Goal: Communication & Community: Connect with others

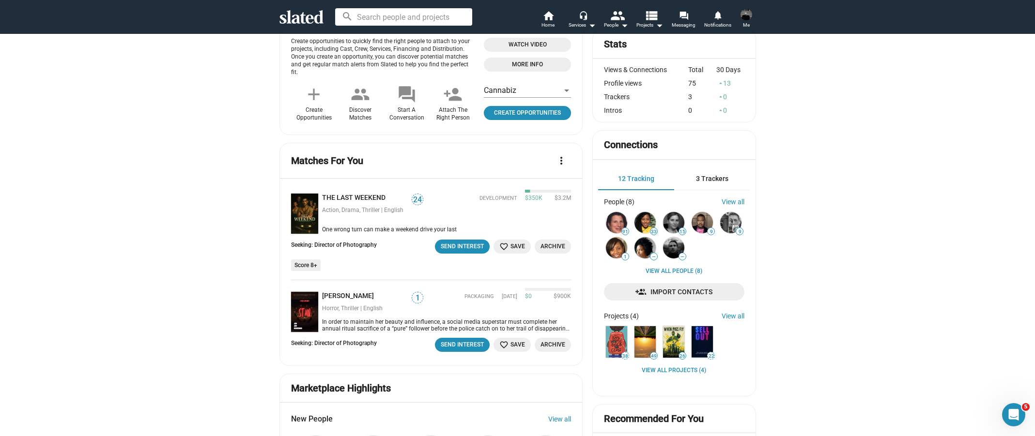
scroll to position [242, 0]
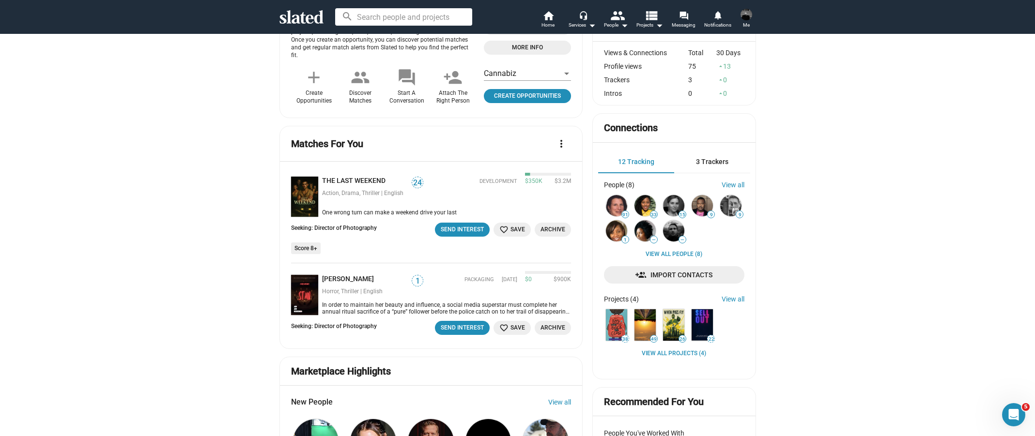
click at [377, 209] on div "One wrong turn can make a weekend drive your last" at bounding box center [444, 213] width 253 height 8
click at [362, 177] on link "THE LAST WEEKEND" at bounding box center [355, 181] width 67 height 9
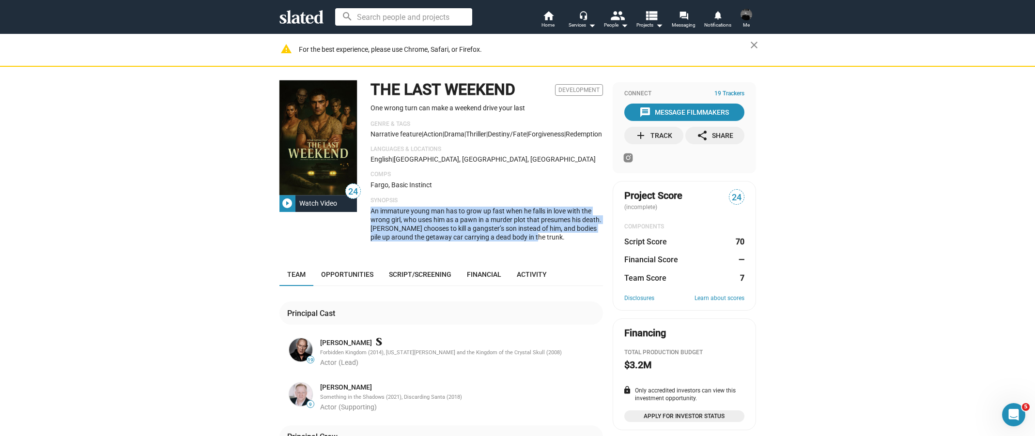
drag, startPoint x: 548, startPoint y: 250, endPoint x: 374, endPoint y: 224, distance: 175.8
click at [370, 224] on div "An immature young man has to grow up fast when he falls in love with the wrong …" at bounding box center [486, 224] width 232 height 35
drag, startPoint x: 374, startPoint y: 224, endPoint x: 420, endPoint y: 228, distance: 46.6
copy span "n immature young man has to grow up fast when he falls in love with the wrong g…"
click at [285, 201] on mat-icon "play_circle_filled" at bounding box center [287, 204] width 12 height 12
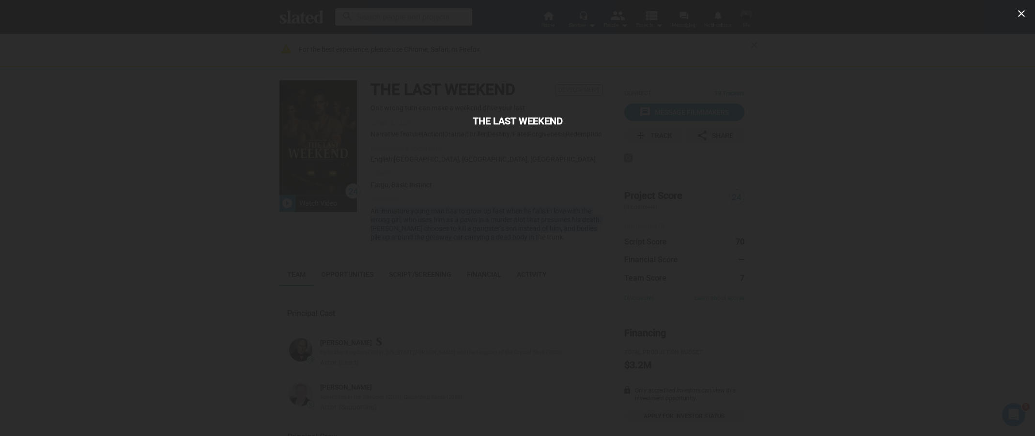
click at [834, 287] on div "close THE LAST WEEKEND" at bounding box center [517, 218] width 1035 height 436
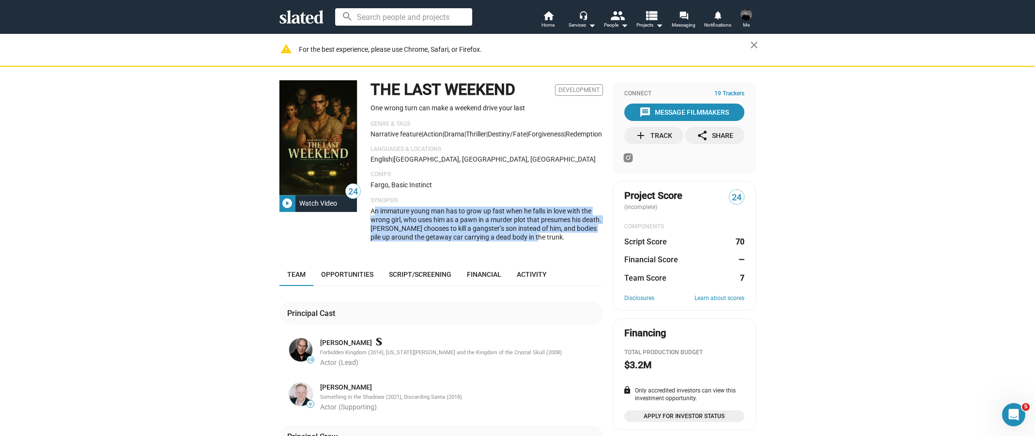
drag, startPoint x: 517, startPoint y: 90, endPoint x: 365, endPoint y: 97, distance: 152.7
click at [365, 97] on div "24 play_circle_filled Watch Video THE LAST WEEKEND Development One wrong turn c…" at bounding box center [440, 164] width 323 height 169
copy h1 "THE LAST WEEKEND"
drag, startPoint x: 545, startPoint y: 247, endPoint x: 365, endPoint y: 92, distance: 238.2
click at [365, 92] on div "24 play_circle_filled Watch Video THE LAST WEEKEND Development One wrong turn c…" at bounding box center [440, 164] width 323 height 169
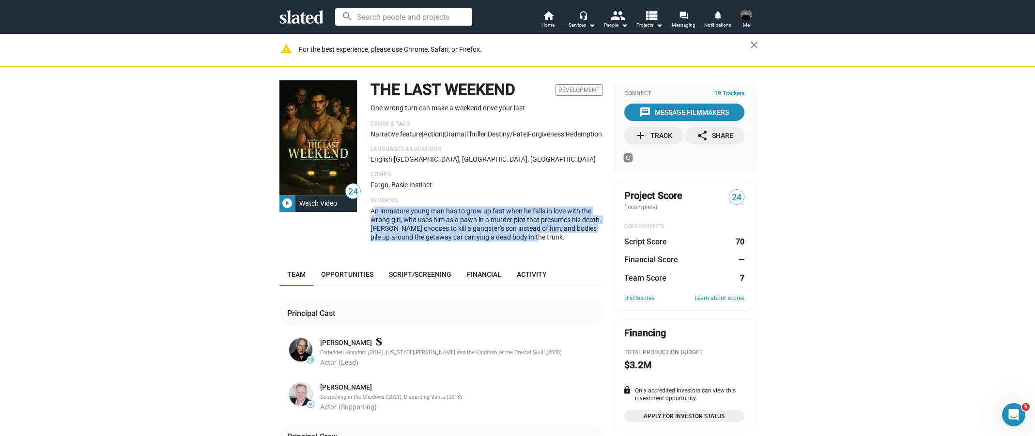
copy div "THE LAST WEEKEND Development One wrong turn can make a weekend drive your last …"
click at [892, 170] on div "24 play_circle_filled Watch Video THE LAST WEEKEND Development One wrong turn c…" at bounding box center [517, 386] width 1035 height 639
click at [702, 113] on div "message Message Filmmakers" at bounding box center [684, 112] width 90 height 17
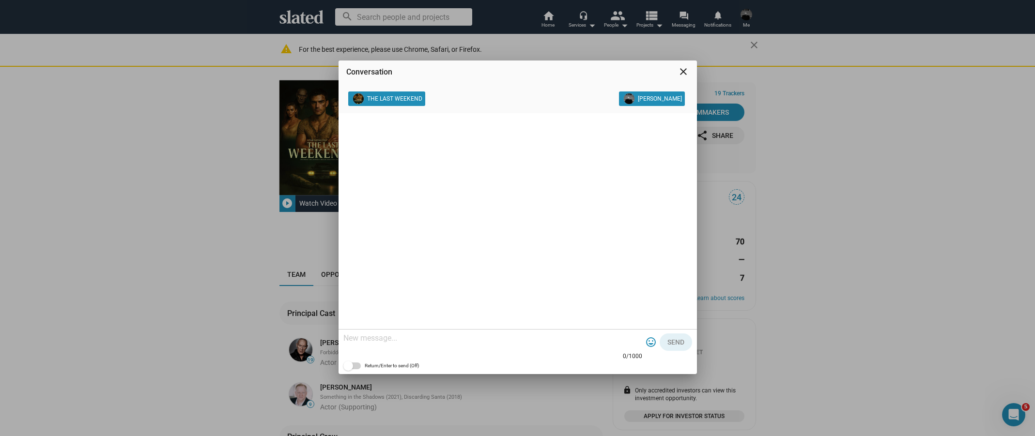
click at [426, 342] on textarea at bounding box center [492, 339] width 299 height 10
paste textarea "Hi [Producer/Team], I came across The Last Weekend on Slated and wanted to expr…"
type textarea "Hi [Producer/Team], I came across The Last Weekend on Slated and wanted to expr…"
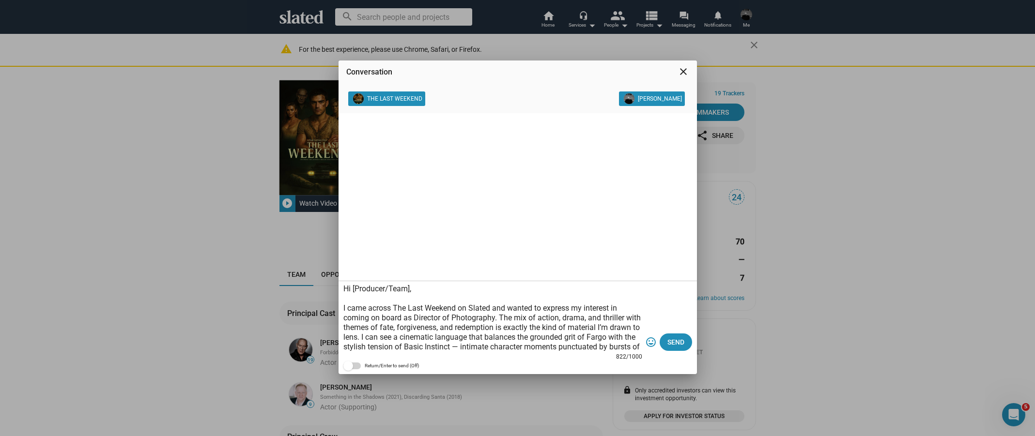
scroll to position [126, 0]
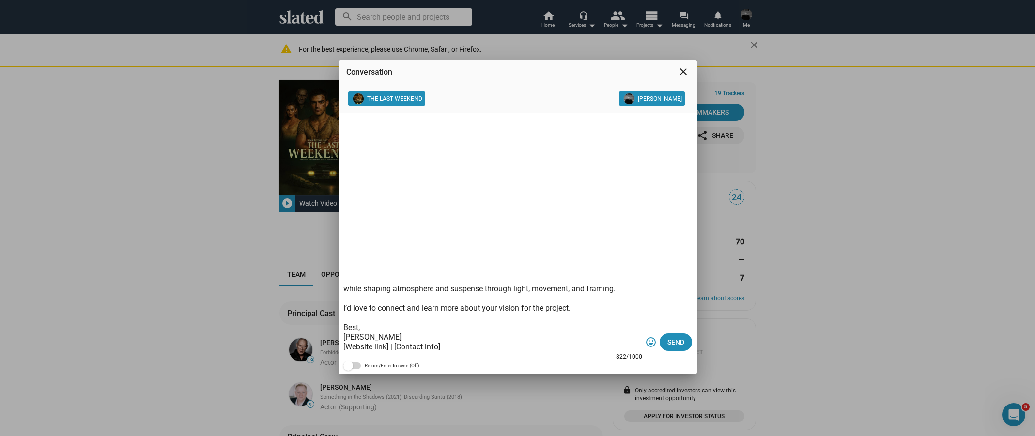
drag, startPoint x: 457, startPoint y: 349, endPoint x: 323, endPoint y: 345, distance: 133.2
click at [323, 345] on div "Conversation close THE LAST WEEKEND Brandon Haynes 822/1000 tag_faces Send Retu…" at bounding box center [517, 218] width 1035 height 436
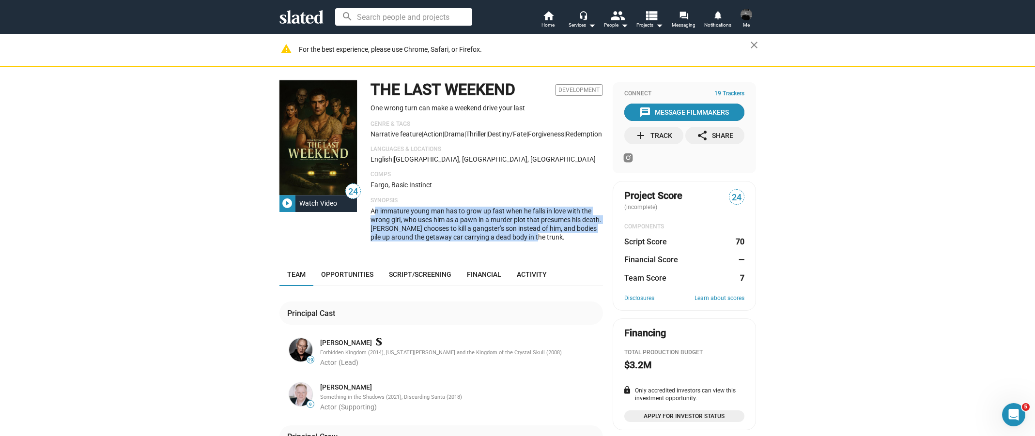
click at [701, 114] on div "message Message Filmmakers" at bounding box center [684, 112] width 90 height 17
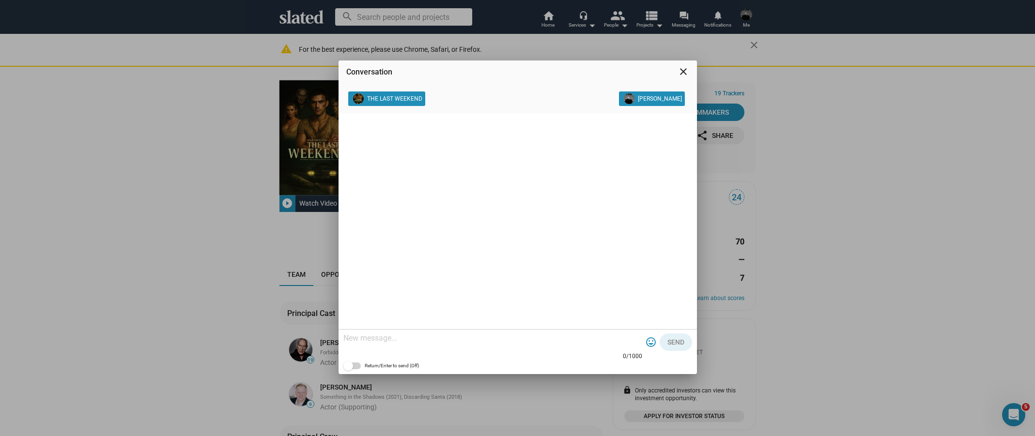
click at [478, 343] on textarea at bounding box center [492, 339] width 299 height 10
paste textarea "Hi [Producer/Team], I came across The Last Weekend on Slated and wanted to expr…"
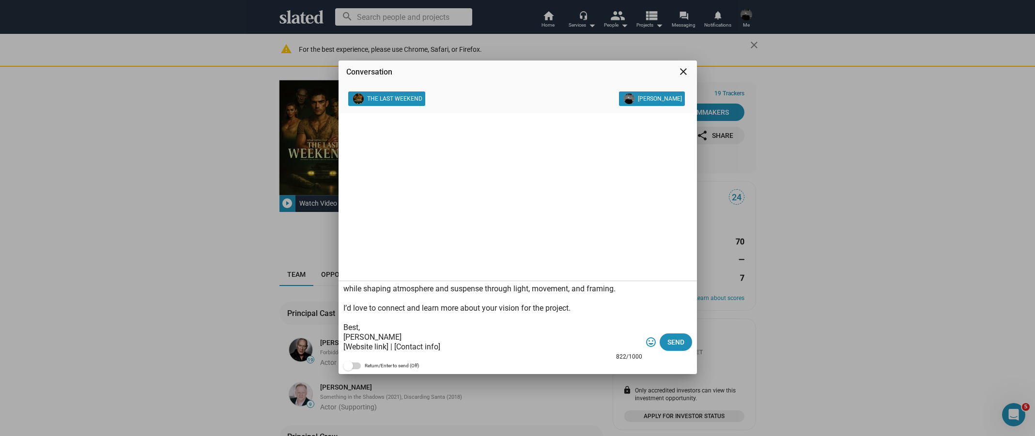
drag, startPoint x: 445, startPoint y: 348, endPoint x: 383, endPoint y: 351, distance: 62.5
click at [383, 351] on textarea "Hi [Producer/Team], I came across The Last Weekend on Slated and wanted to expr…" at bounding box center [492, 318] width 299 height 68
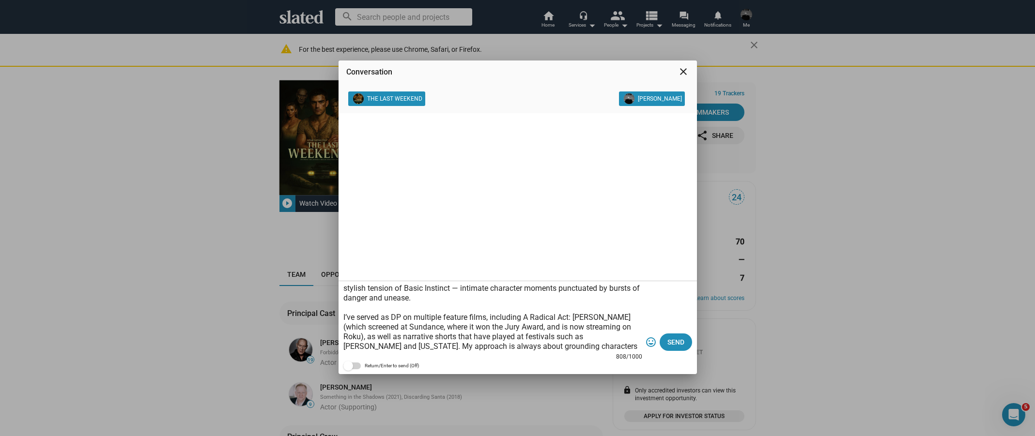
scroll to position [0, 0]
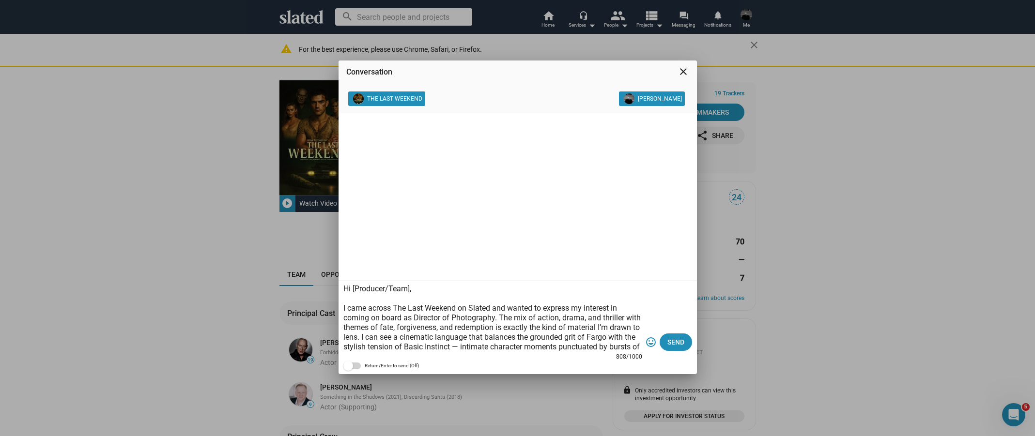
drag, startPoint x: 417, startPoint y: 288, endPoint x: 348, endPoint y: 290, distance: 69.3
click at [348, 290] on textarea "Hi [Producer/Team], I came across The Last Weekend on Slated and wanted to expr…" at bounding box center [492, 318] width 299 height 68
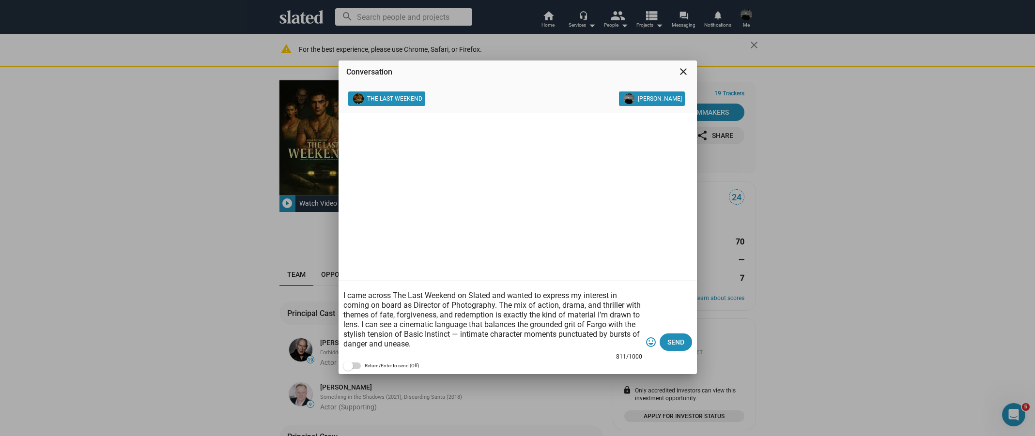
scroll to position [18, 0]
click at [505, 325] on textarea "Hi The Last Weekend Team, I came across The Last Weekend on Slated and wanted t…" at bounding box center [492, 318] width 299 height 68
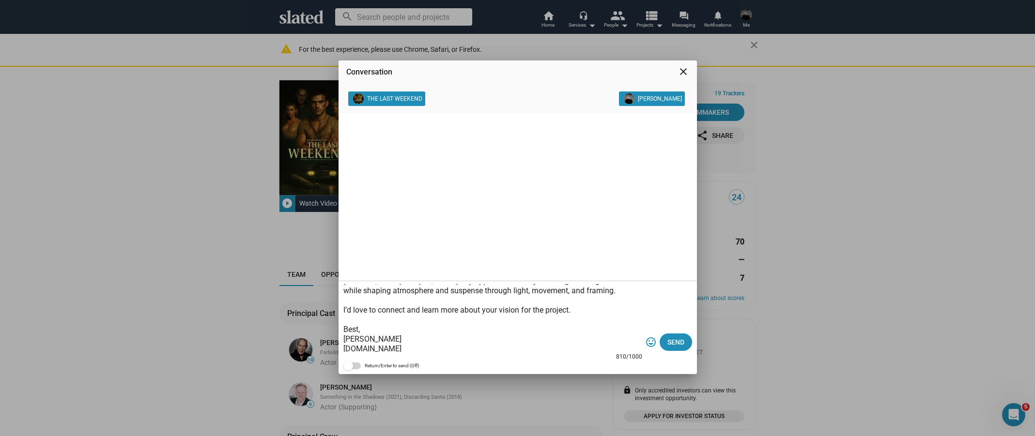
scroll to position [126, 0]
type textarea "Hi The Last Weekend Team, I came across The Last Weekend on Slated and wanted t…"
click at [675, 346] on span "Send" at bounding box center [675, 342] width 17 height 17
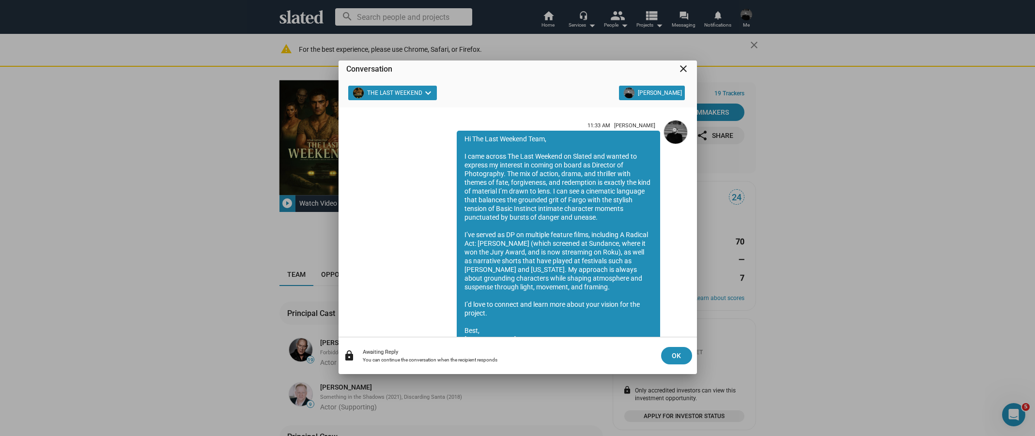
scroll to position [0, 0]
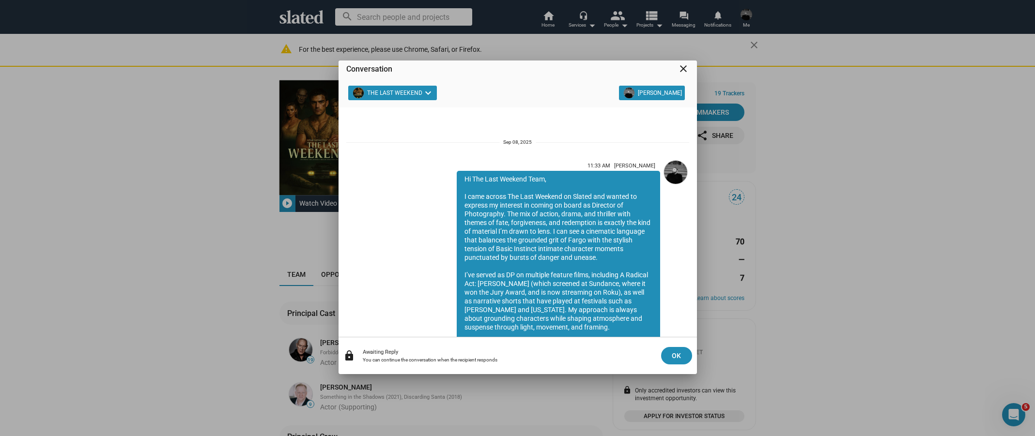
click at [686, 69] on mat-icon "close" at bounding box center [683, 69] width 12 height 12
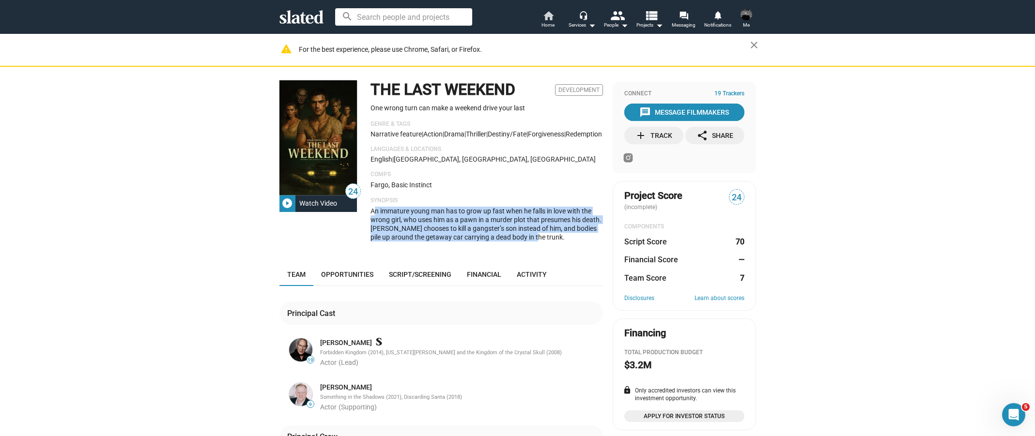
click at [536, 22] on link "home Home" at bounding box center [548, 20] width 34 height 21
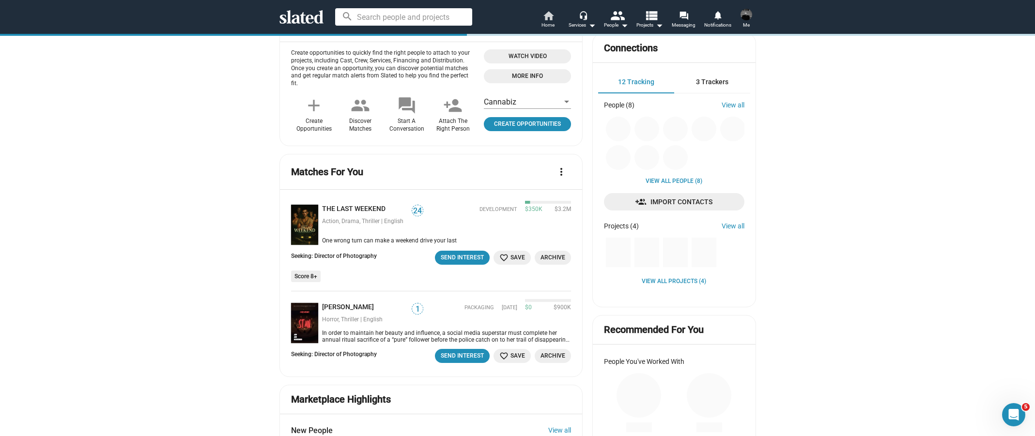
scroll to position [387, 0]
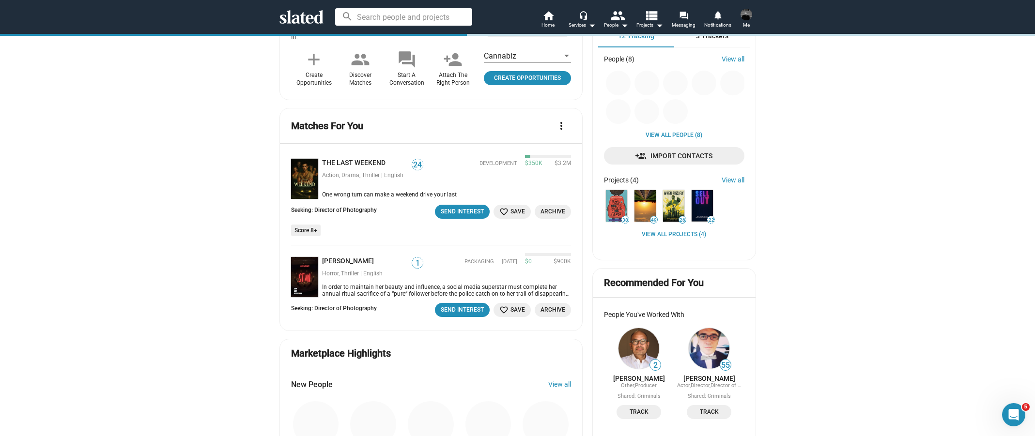
click at [323, 257] on link "[PERSON_NAME]" at bounding box center [350, 261] width 56 height 9
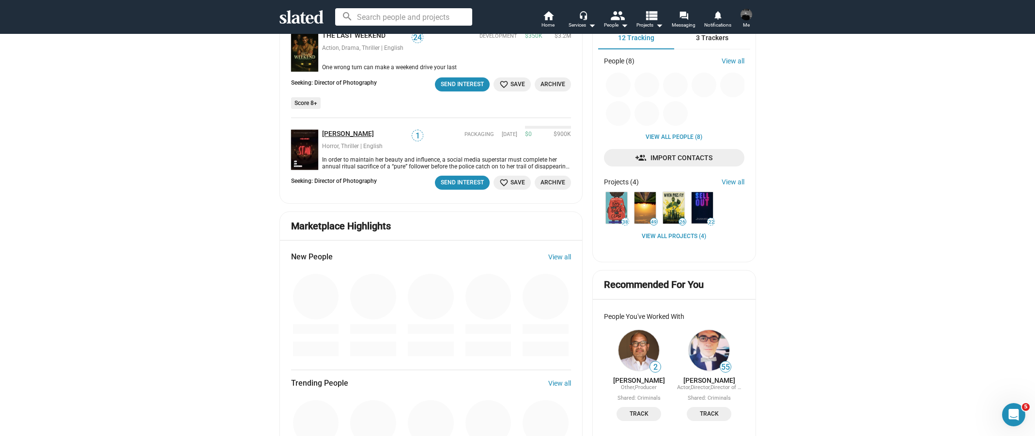
scroll to position [258, 0]
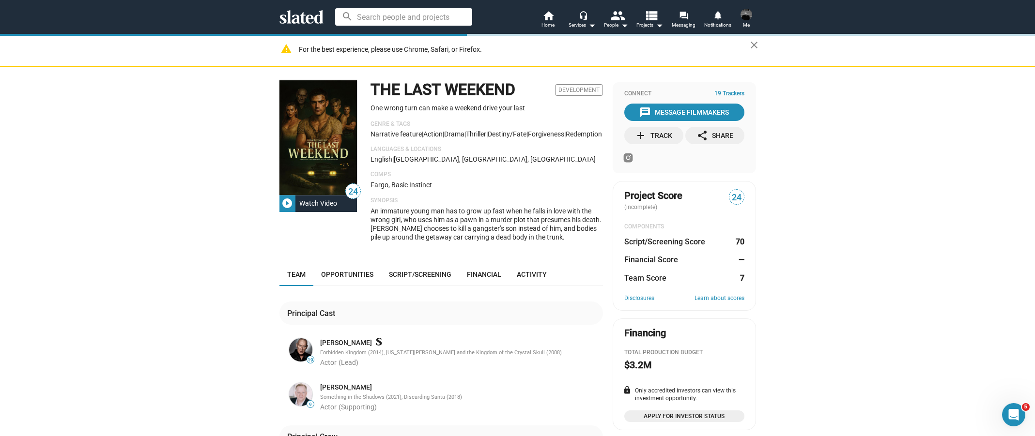
click at [647, 138] on div "add Track" at bounding box center [653, 135] width 37 height 17
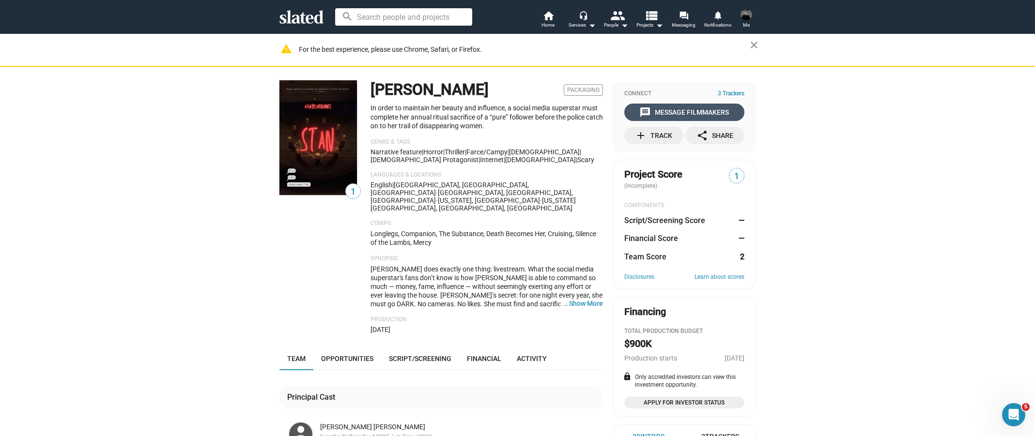
click at [664, 111] on div "message Message Filmmakers" at bounding box center [684, 112] width 90 height 17
click at [576, 299] on button "… Show More" at bounding box center [586, 303] width 34 height 9
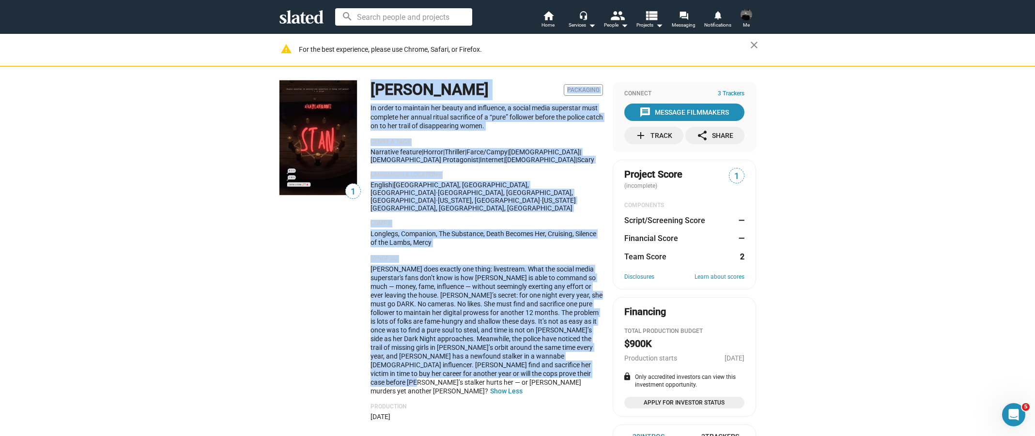
drag, startPoint x: 575, startPoint y: 358, endPoint x: 370, endPoint y: 96, distance: 332.2
click at [370, 96] on div "[PERSON_NAME] Packaging In order to maintain her beauty and influence, a social…" at bounding box center [486, 250] width 232 height 340
copy div "Lore Ipsumdolo Si ametc ad elitsedd eiu tempor inc utlaboree, d magnaa enima mi…"
click at [654, 138] on div "add Track" at bounding box center [653, 135] width 37 height 17
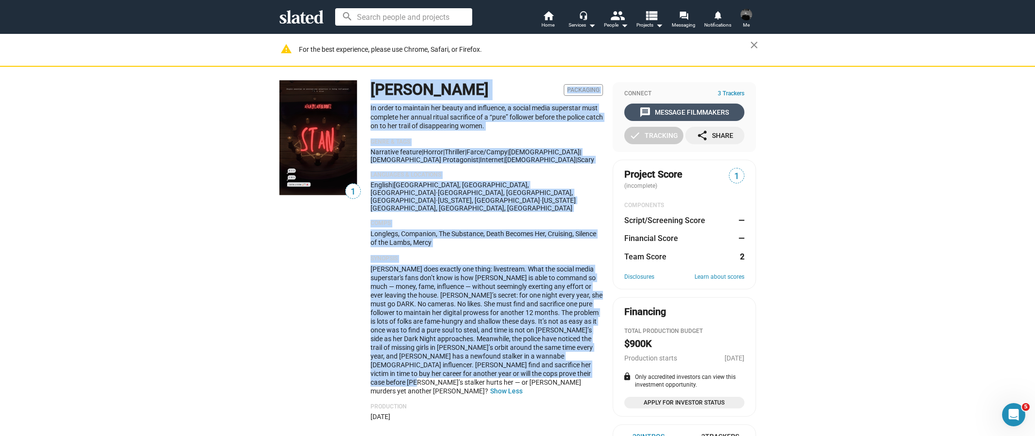
click at [689, 116] on div "message Message Filmmakers" at bounding box center [684, 112] width 90 height 17
click at [649, 112] on div "message Message Filmmakers" at bounding box center [684, 112] width 90 height 17
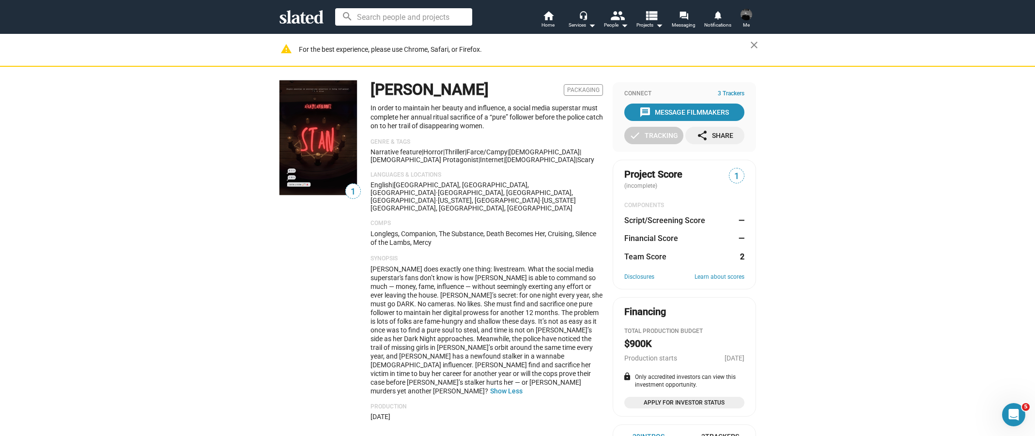
click at [876, 182] on div "1 [PERSON_NAME] Packaging In order to maintain her beauty and influence, a soci…" at bounding box center [517, 418] width 1035 height 703
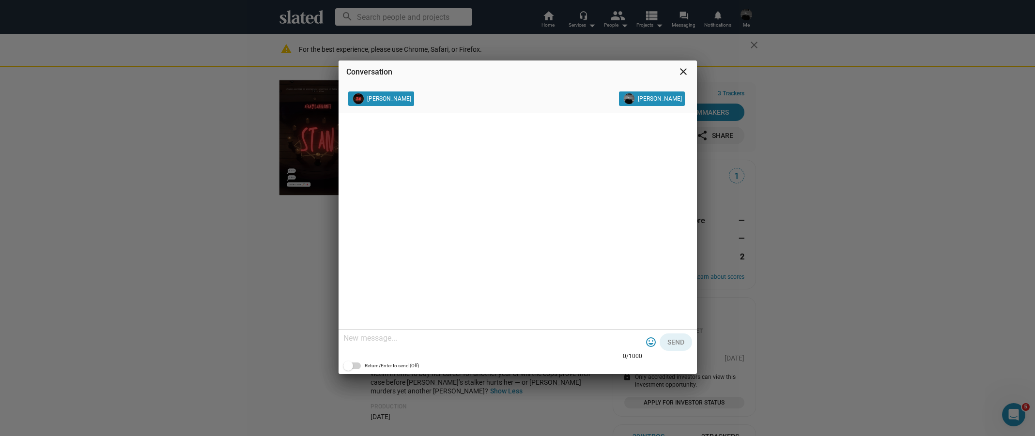
click at [507, 340] on textarea at bounding box center [492, 339] width 299 height 10
paste textarea "Hi [Producer/Team], [PERSON_NAME] immediately caught my attention — the mix of …"
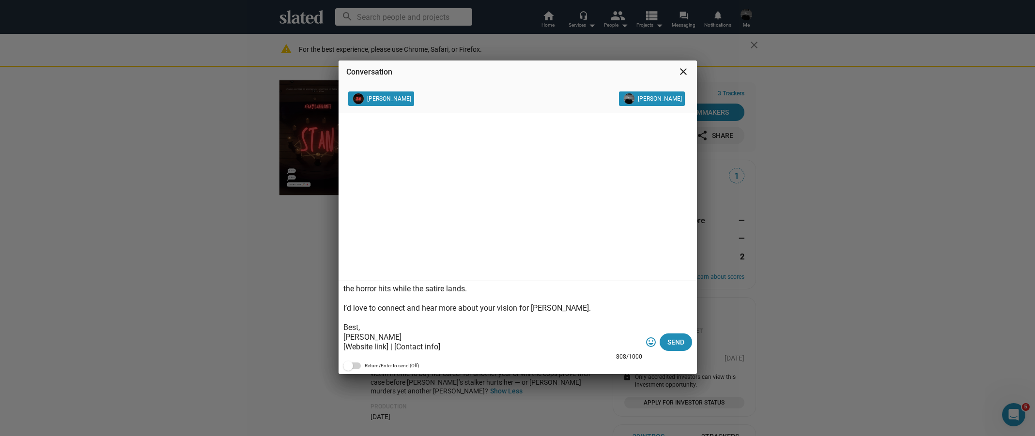
drag, startPoint x: 508, startPoint y: 338, endPoint x: 459, endPoint y: 345, distance: 49.4
click at [459, 345] on textarea "Hi [Producer/Team], [PERSON_NAME] immediately caught my attention — the mix of …" at bounding box center [492, 318] width 299 height 68
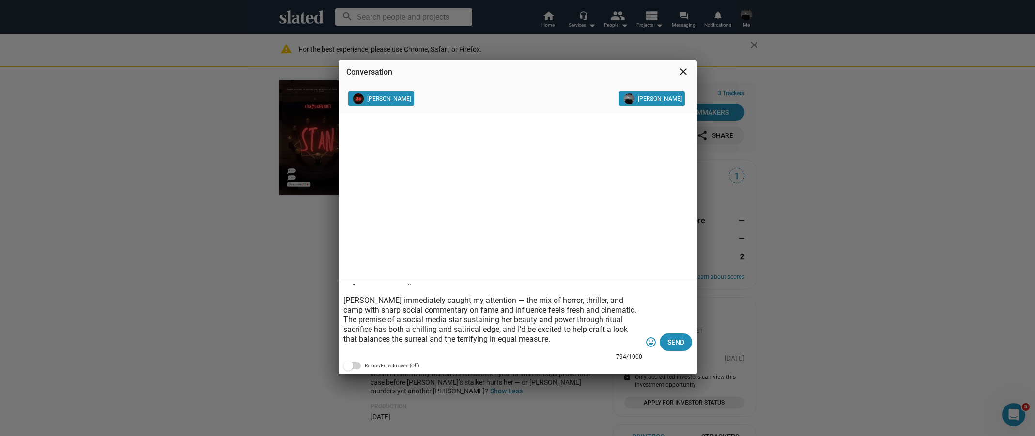
scroll to position [0, 0]
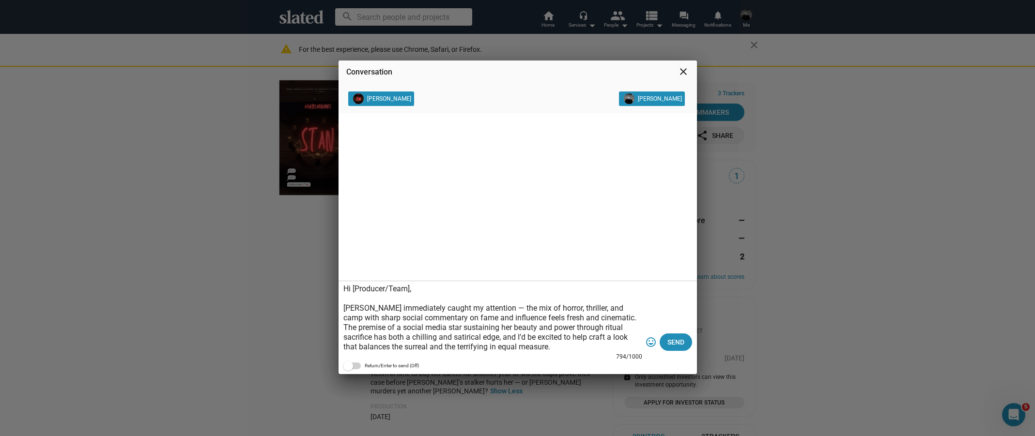
click at [353, 286] on textarea "Hi [Producer/Team], [PERSON_NAME] immediately caught my attention — the mix of …" at bounding box center [492, 318] width 299 height 68
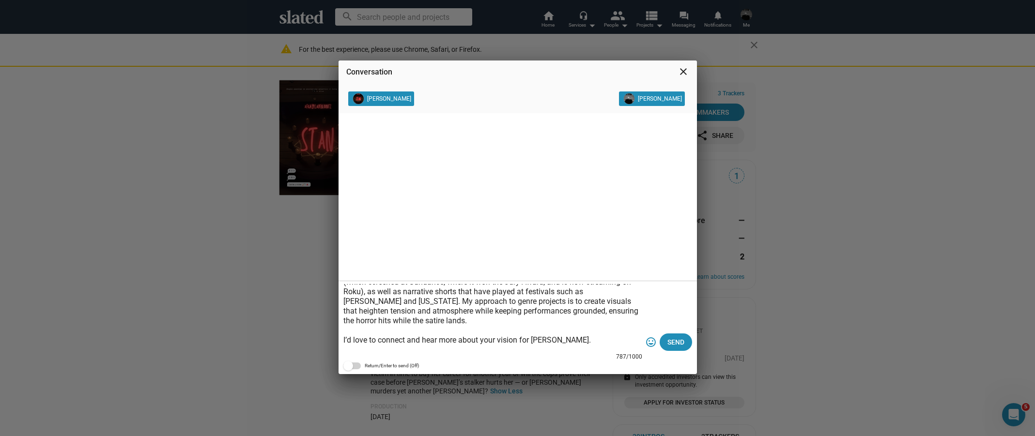
scroll to position [126, 0]
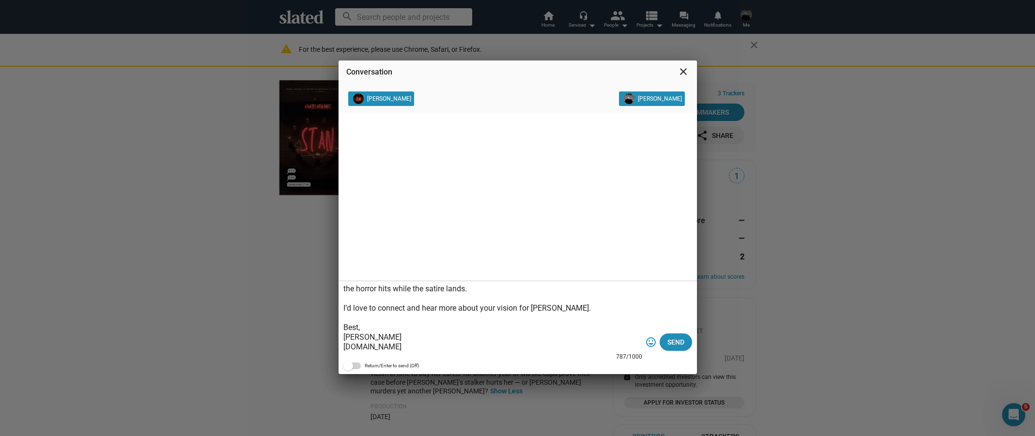
click at [388, 337] on textarea "Hi [PERSON_NAME] Team, [PERSON_NAME] immediately caught my attention — the mix …" at bounding box center [492, 318] width 299 height 68
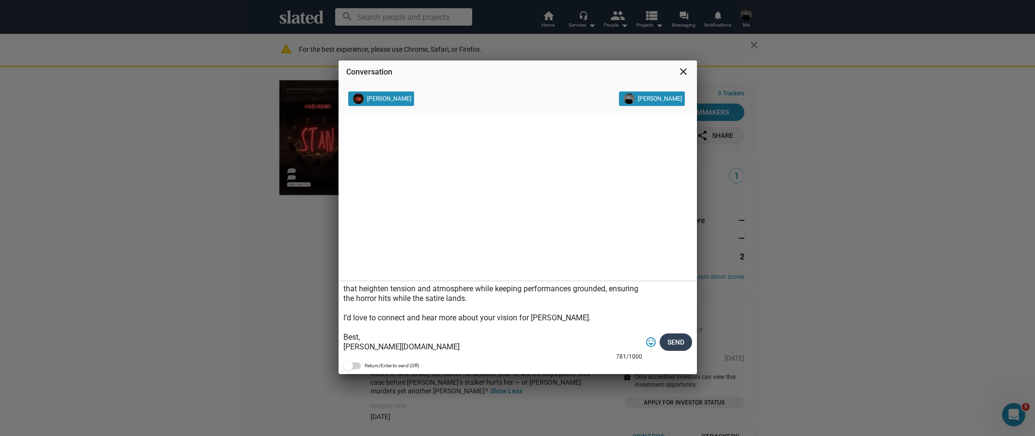
type textarea "Hi [PERSON_NAME] Team, [PERSON_NAME] immediately caught my attention — the mix …"
click at [673, 344] on span "Send" at bounding box center [675, 342] width 17 height 17
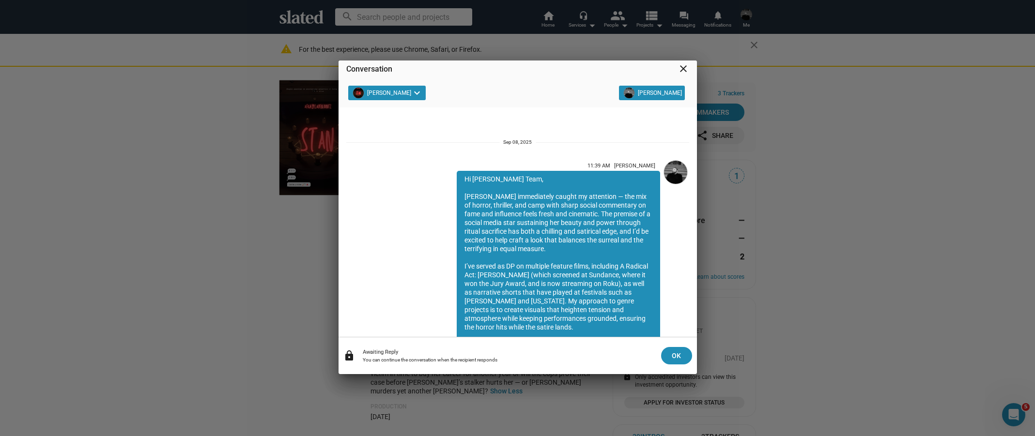
scroll to position [85, 0]
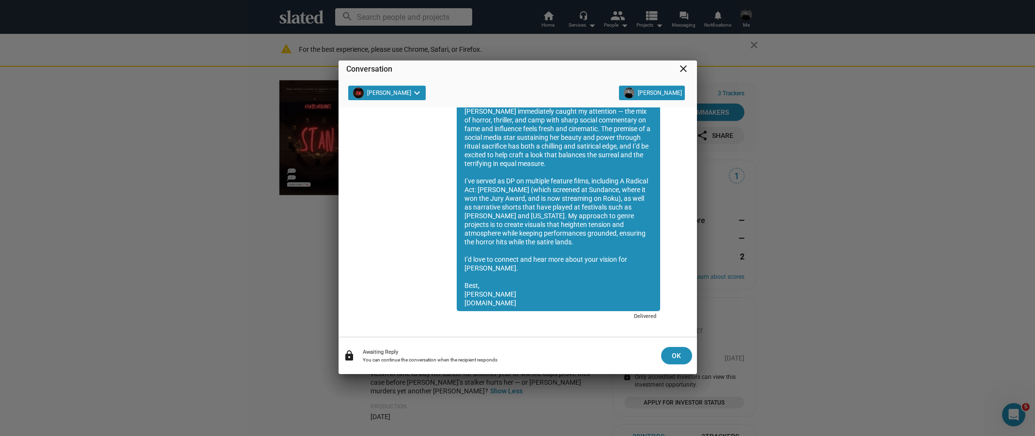
click at [679, 70] on mat-icon "close" at bounding box center [683, 69] width 12 height 12
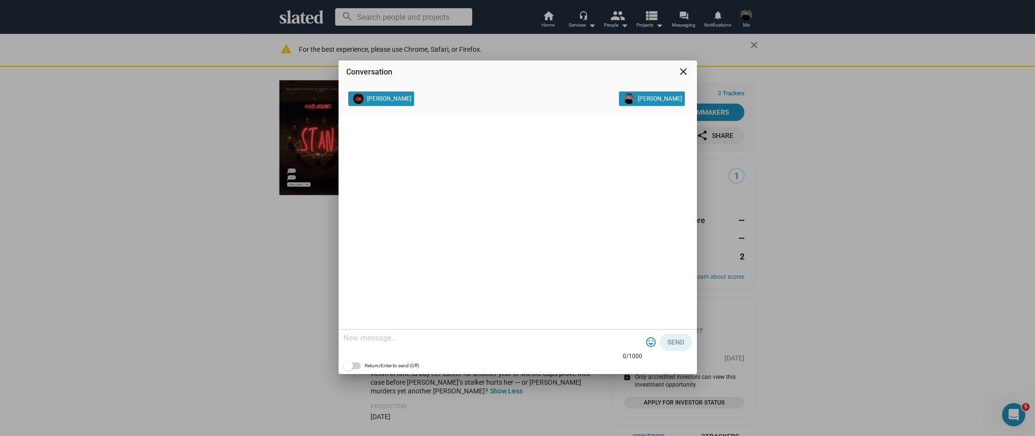
click at [683, 73] on mat-icon "close" at bounding box center [683, 72] width 12 height 12
